Goal: Task Accomplishment & Management: Use online tool/utility

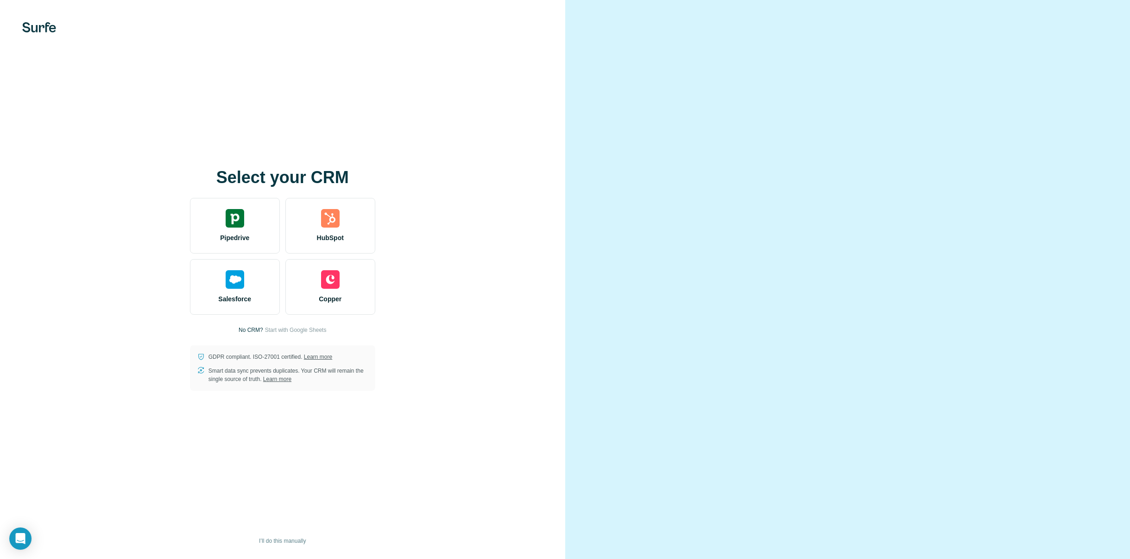
click at [816, 81] on div at bounding box center [847, 279] width 565 height 559
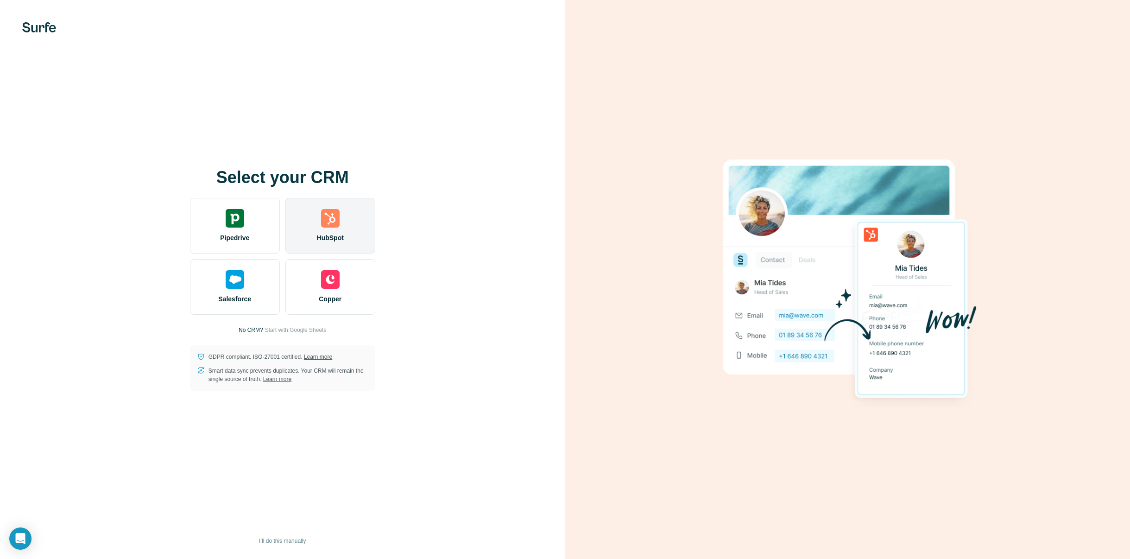
click at [315, 224] on div "HubSpot" at bounding box center [330, 226] width 90 height 56
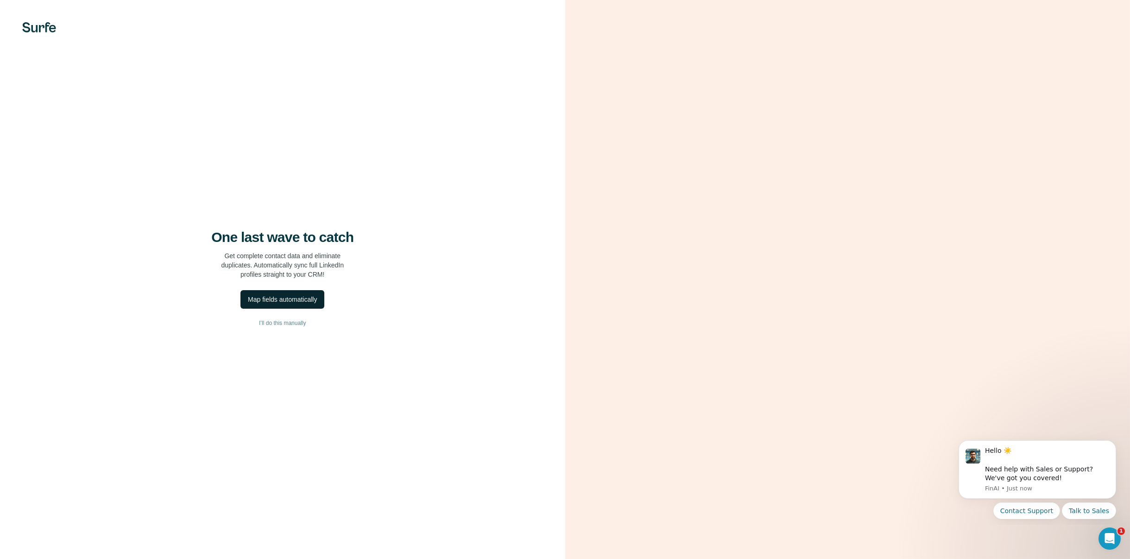
click at [278, 301] on div "Map fields automatically" at bounding box center [282, 299] width 69 height 9
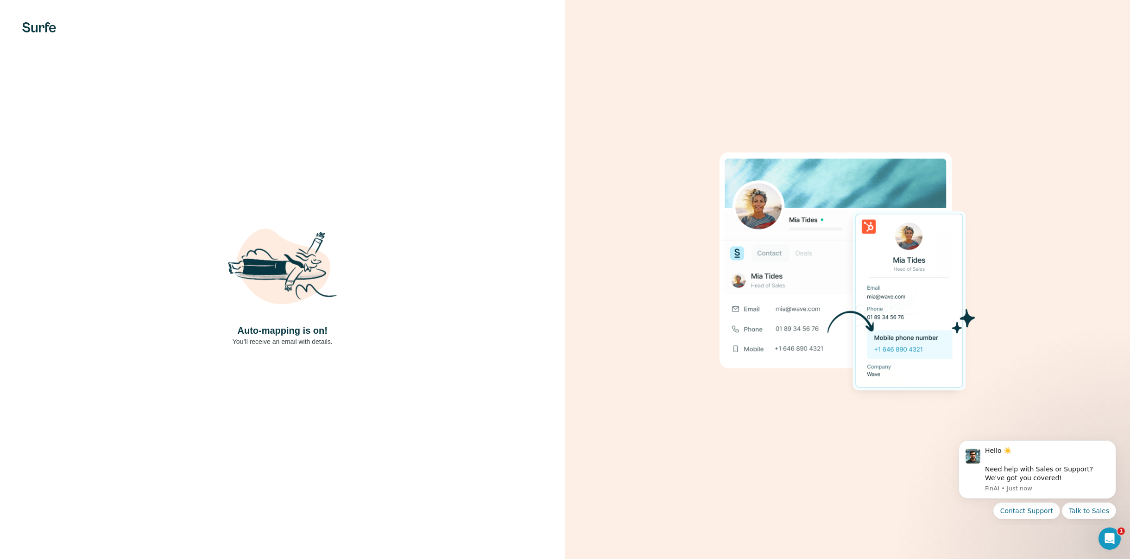
click at [266, 341] on p "You’ll receive an email with details." at bounding box center [283, 341] width 100 height 9
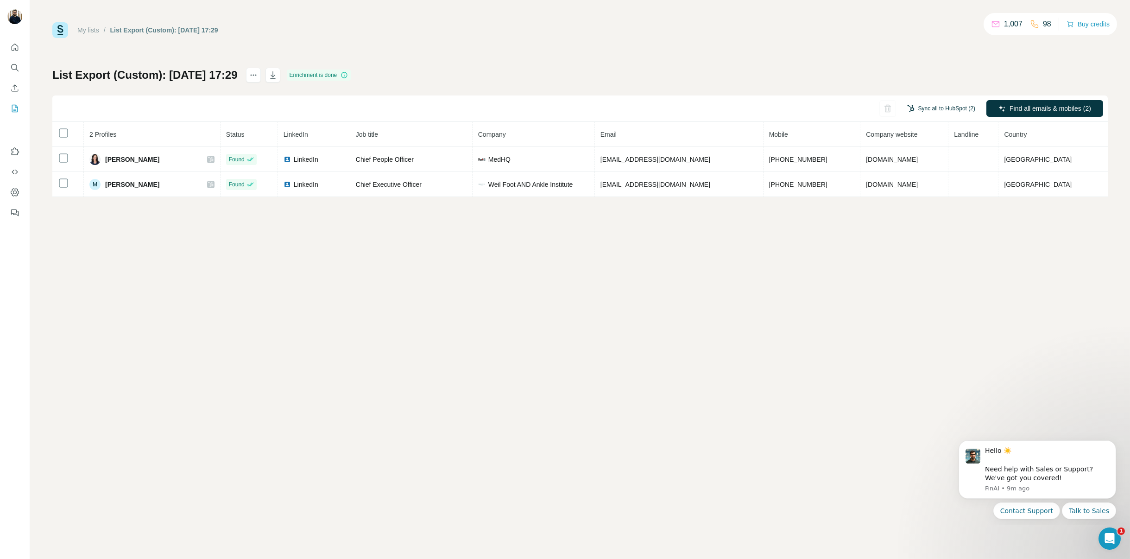
click at [925, 107] on button "Sync all to HubSpot (2)" at bounding box center [941, 108] width 81 height 14
click at [910, 179] on button "Sync all to HubSpot" at bounding box center [926, 178] width 103 height 19
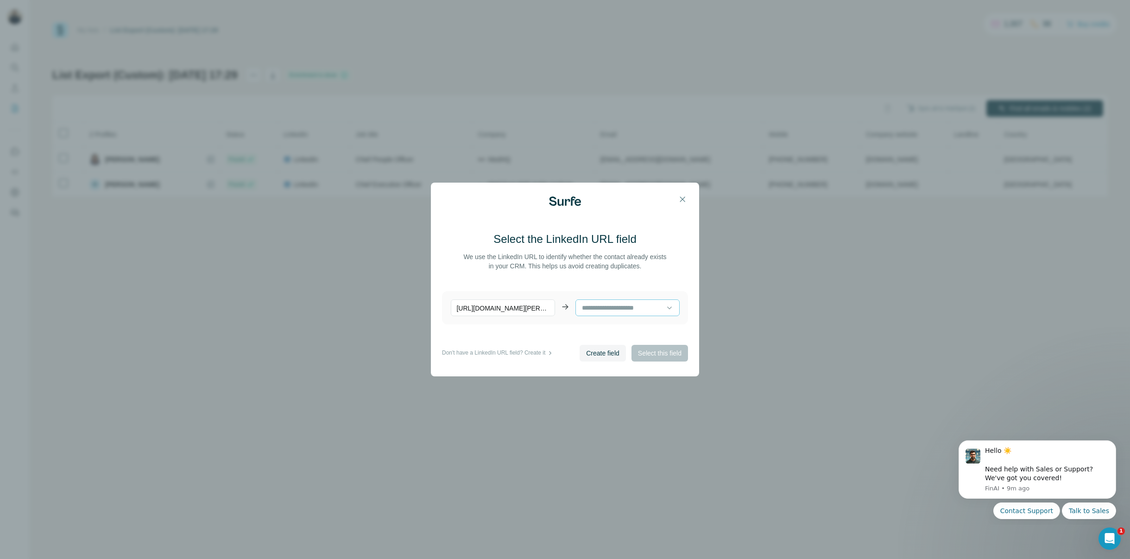
click at [641, 309] on input at bounding box center [624, 308] width 85 height 10
click at [654, 285] on main "Select the LinkedIn URL field We use the LinkedIn URL to identify whether the c…" at bounding box center [565, 288] width 246 height 113
click at [665, 309] on icon at bounding box center [669, 307] width 9 height 9
click at [629, 310] on input at bounding box center [624, 308] width 85 height 10
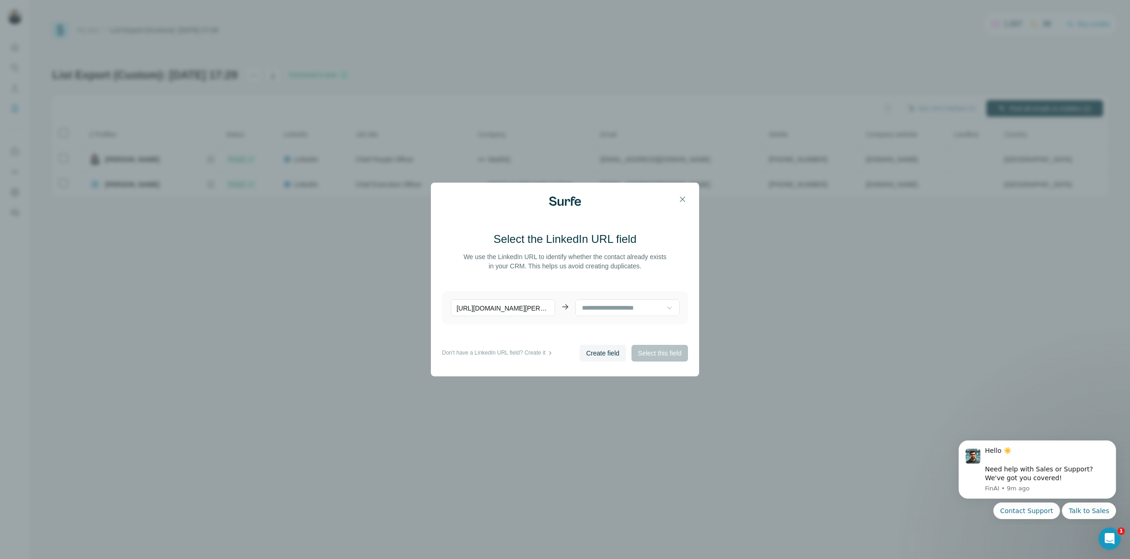
click at [523, 304] on p "[URL][DOMAIN_NAME][PERSON_NAME]" at bounding box center [503, 307] width 104 height 17
click at [615, 301] on div at bounding box center [624, 308] width 85 height 16
type input "******"
click at [615, 373] on div "LinkedIn URL" at bounding box center [624, 379] width 93 height 17
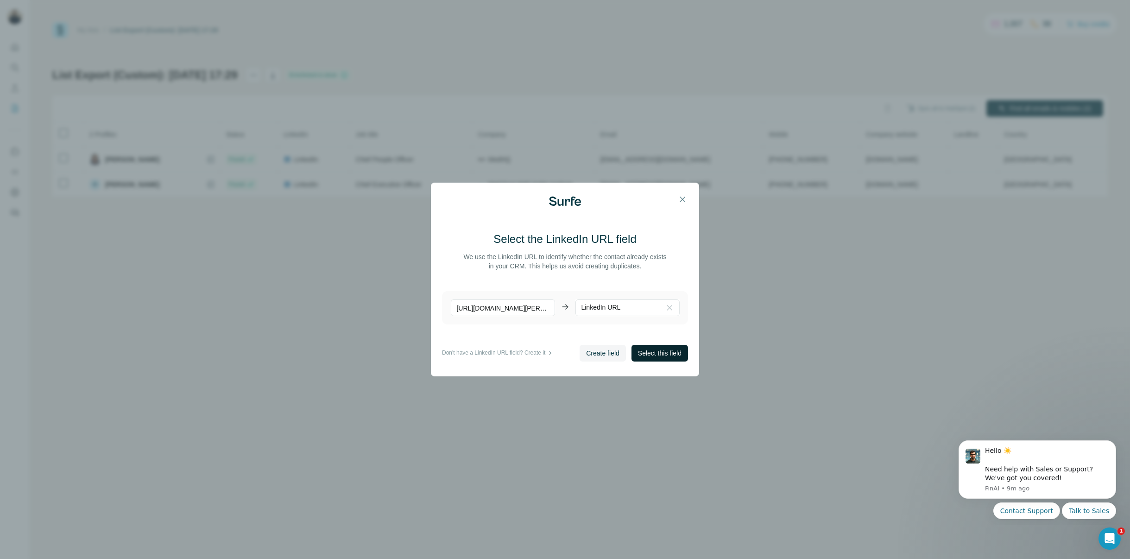
click at [654, 354] on span "Select this field" at bounding box center [660, 352] width 44 height 9
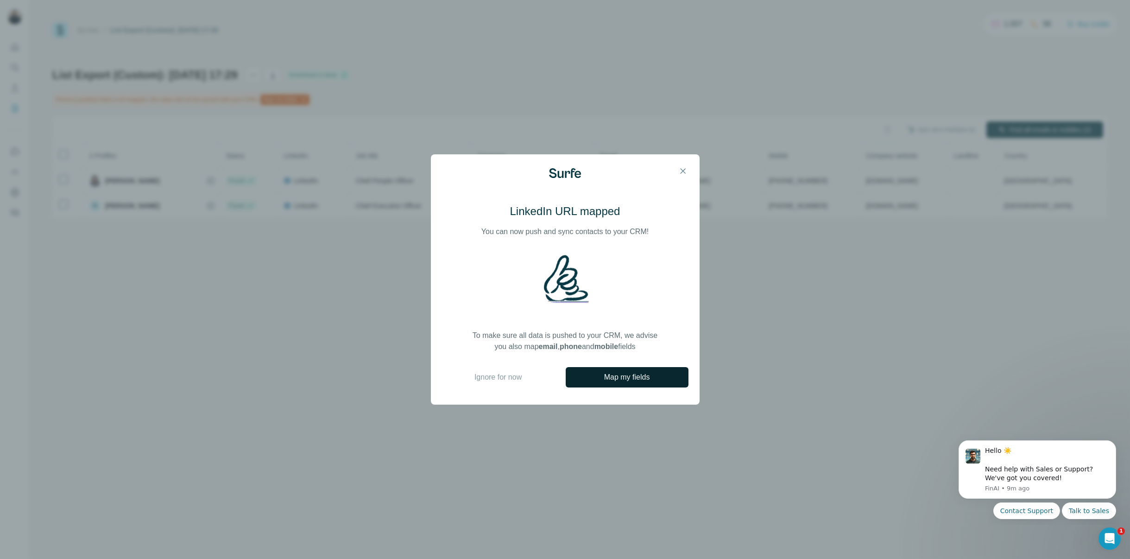
click at [624, 385] on button "Map my fields" at bounding box center [627, 377] width 123 height 20
click at [682, 172] on icon "button" at bounding box center [682, 170] width 9 height 9
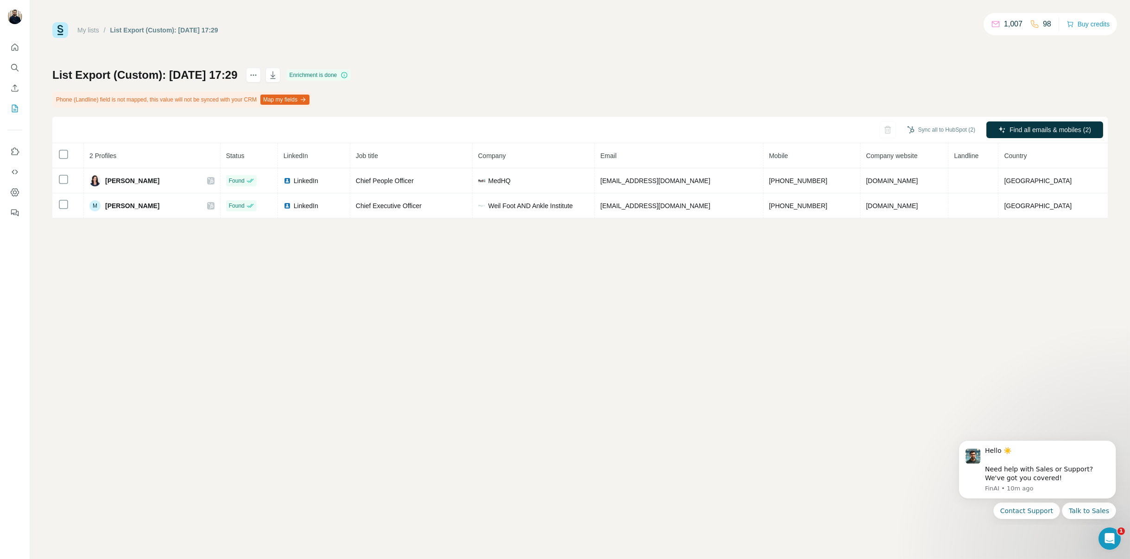
click at [1043, 22] on p "98" at bounding box center [1047, 24] width 8 height 11
click at [310, 102] on button "Map my fields" at bounding box center [284, 100] width 49 height 10
click at [949, 127] on button "Sync all to HubSpot (2)" at bounding box center [941, 130] width 81 height 14
click at [911, 201] on button "Sync all to HubSpot" at bounding box center [926, 199] width 103 height 19
click at [967, 125] on button "Sync all to HubSpot (2)" at bounding box center [941, 130] width 81 height 14
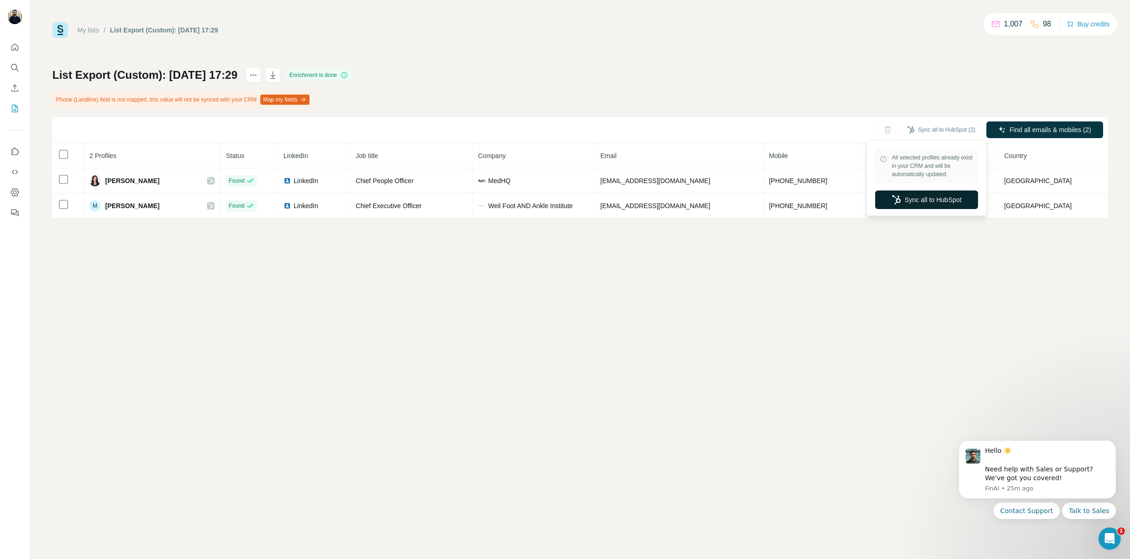
click at [927, 191] on button "Sync all to HubSpot" at bounding box center [926, 199] width 103 height 19
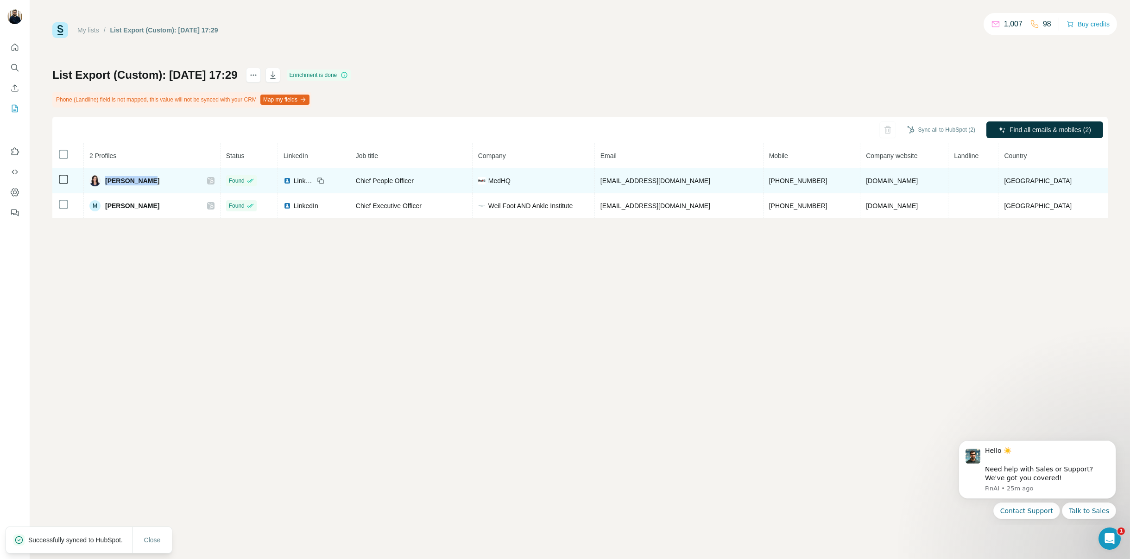
drag, startPoint x: 151, startPoint y: 182, endPoint x: 109, endPoint y: 180, distance: 41.7
click at [109, 180] on div "[PERSON_NAME]" at bounding box center [151, 180] width 125 height 11
copy span "[PERSON_NAME]"
